Goal: Check status: Check status

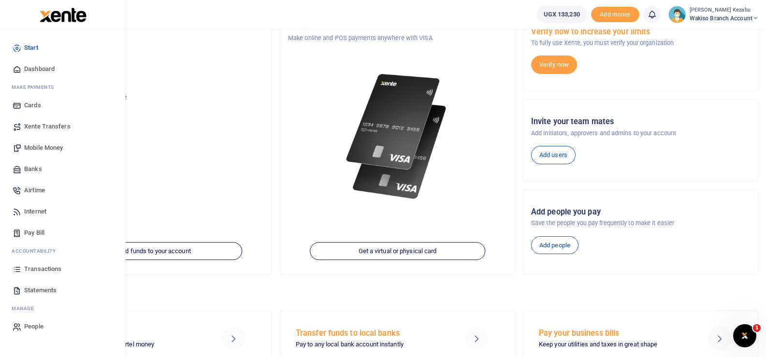
click at [33, 269] on span "Transactions" at bounding box center [42, 270] width 37 height 10
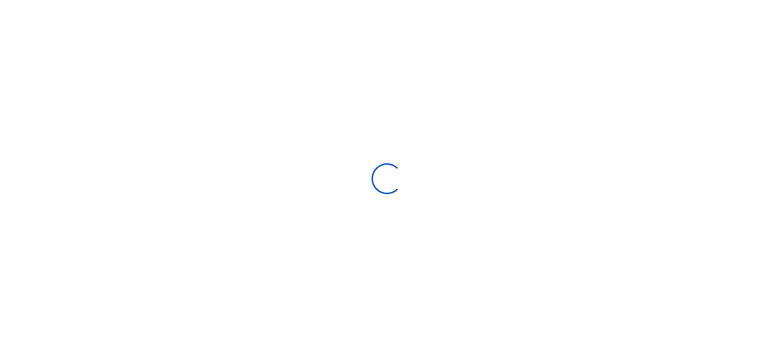
select select
type input "[DATE] - [DATE]"
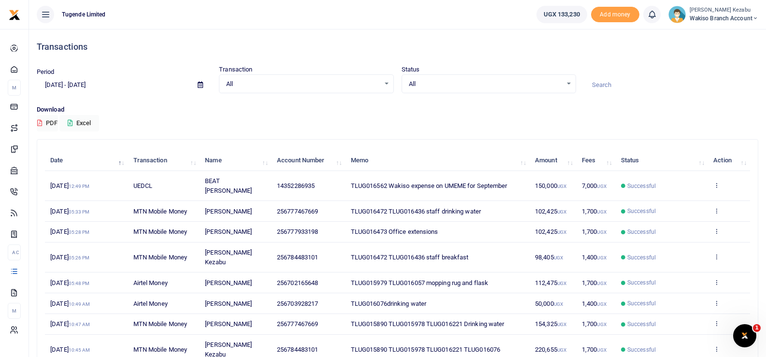
click at [80, 182] on span "[DATE] 12:49 PM" at bounding box center [69, 185] width 39 height 7
click at [90, 184] on small "12:49 PM" at bounding box center [79, 186] width 21 height 5
click at [718, 182] on icon at bounding box center [717, 185] width 6 height 7
click at [692, 193] on link "View details" at bounding box center [681, 197] width 76 height 14
